Goal: Find specific page/section: Find specific page/section

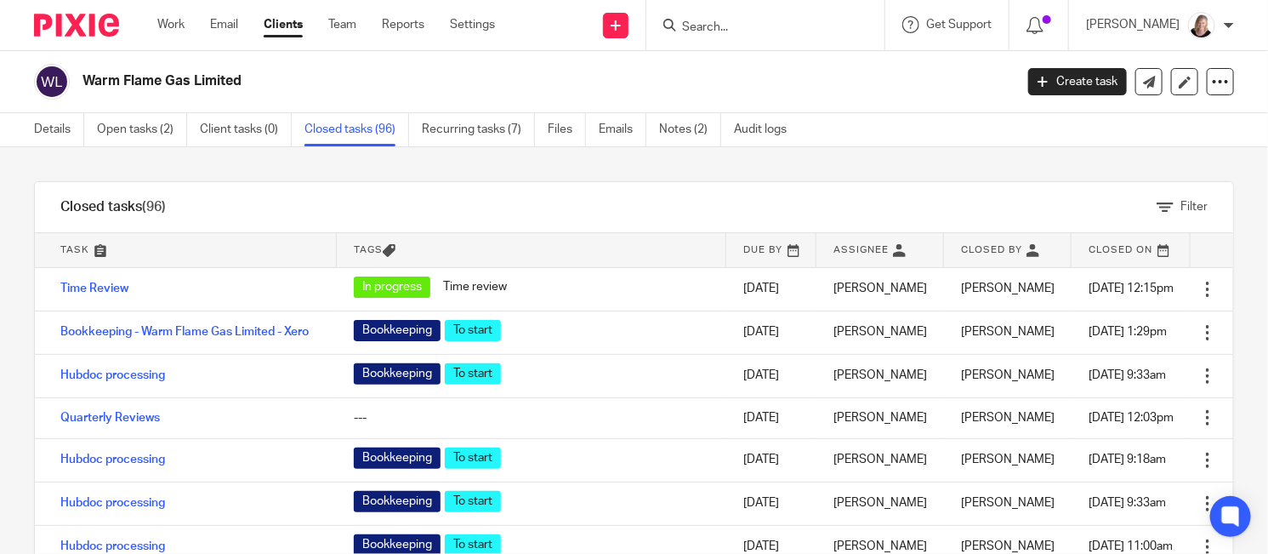
click at [747, 31] on input "Search" at bounding box center [756, 27] width 153 height 15
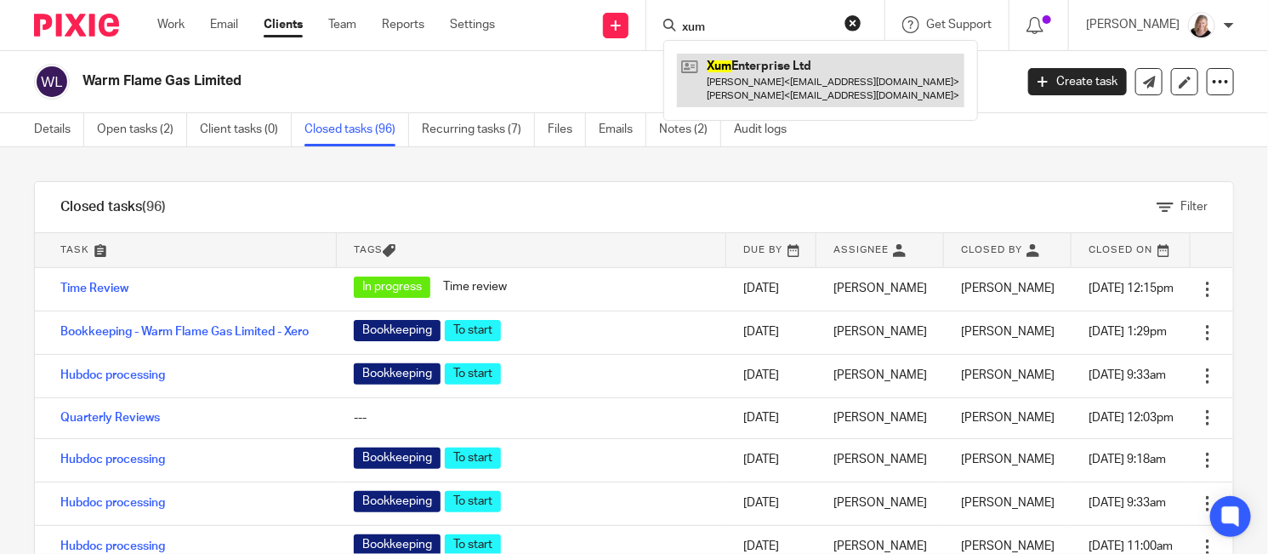
type input "xum"
click at [761, 88] on link at bounding box center [820, 80] width 287 height 53
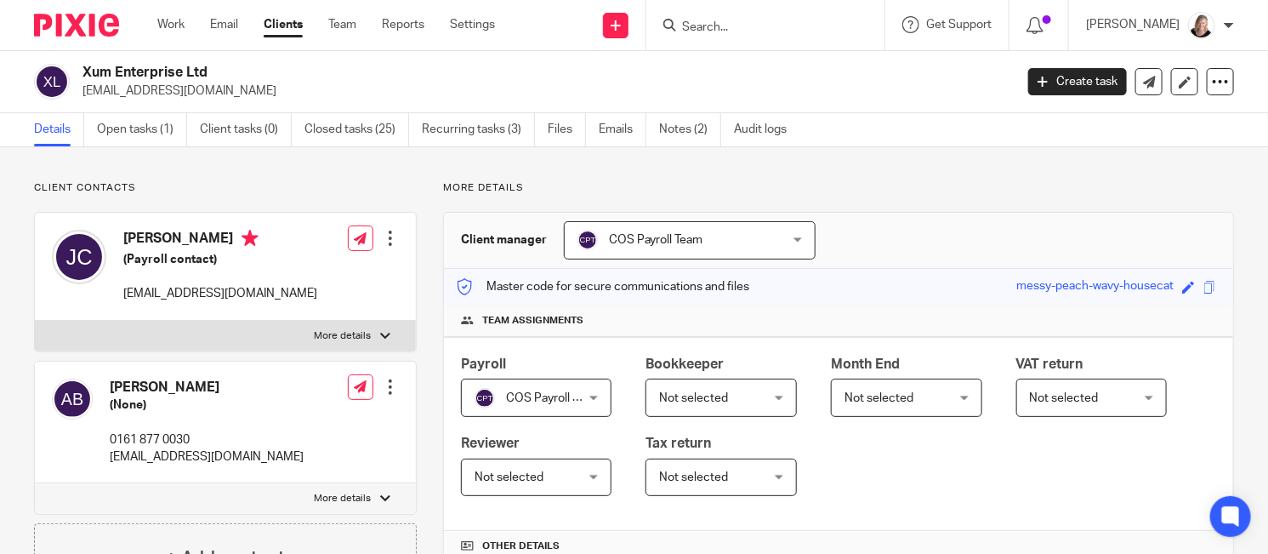
click at [53, 130] on link "Details" at bounding box center [59, 129] width 50 height 33
click at [137, 133] on link "Open tasks (1)" at bounding box center [142, 129] width 90 height 33
